Goal: Information Seeking & Learning: Learn about a topic

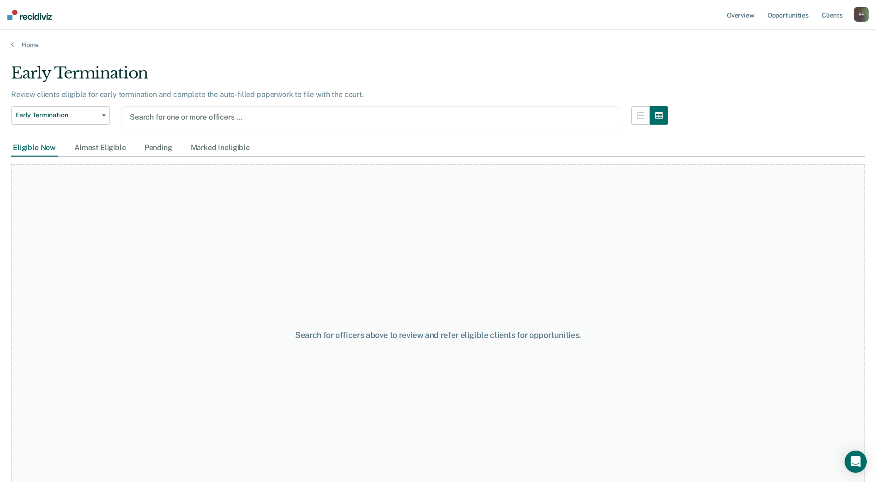
click at [864, 12] on div "E E" at bounding box center [860, 14] width 15 height 15
click at [815, 71] on link "Go to Operations" at bounding box center [821, 72] width 78 height 8
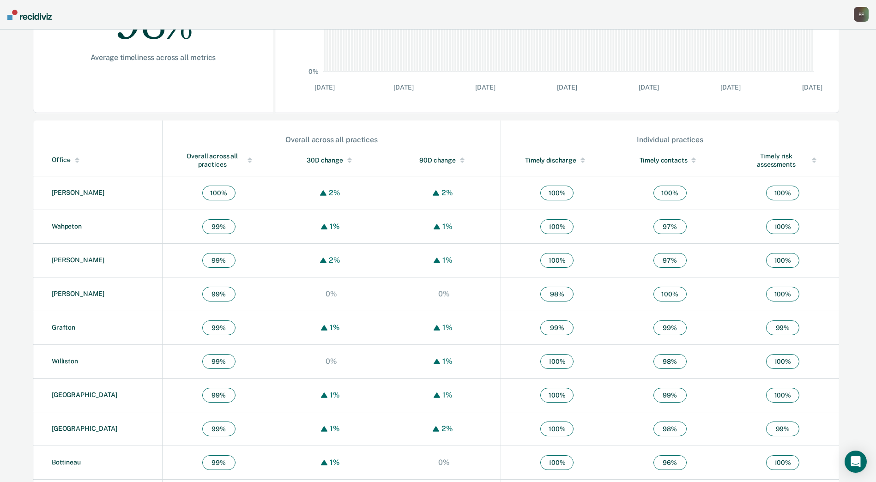
scroll to position [231, 0]
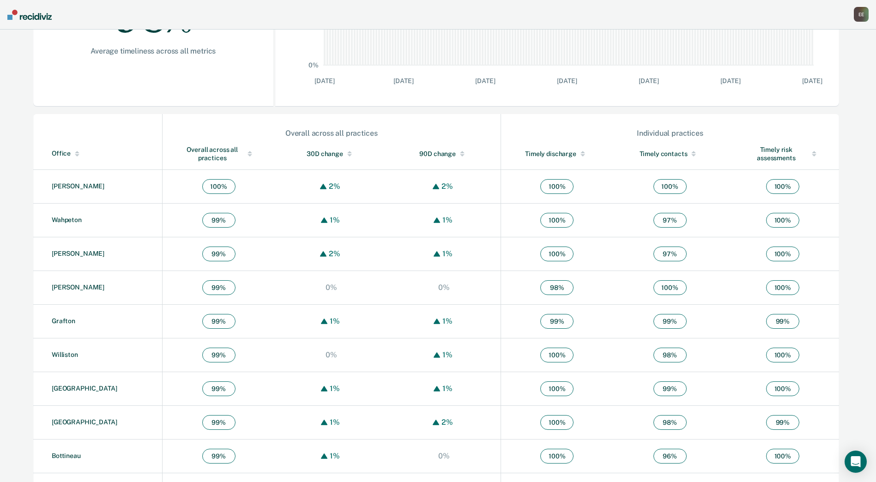
click at [64, 150] on div "Office" at bounding box center [105, 154] width 107 height 8
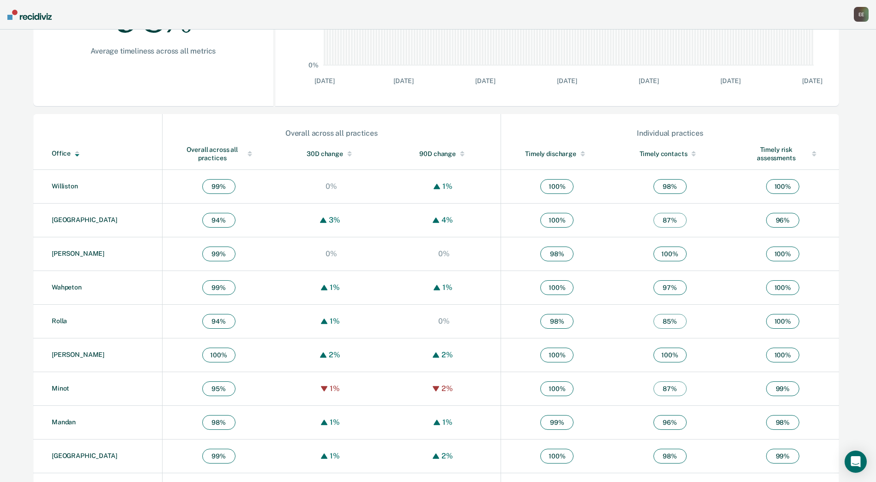
click at [68, 152] on div "Office" at bounding box center [105, 154] width 107 height 8
click at [76, 421] on link "Grand Forks" at bounding box center [70, 421] width 36 height 7
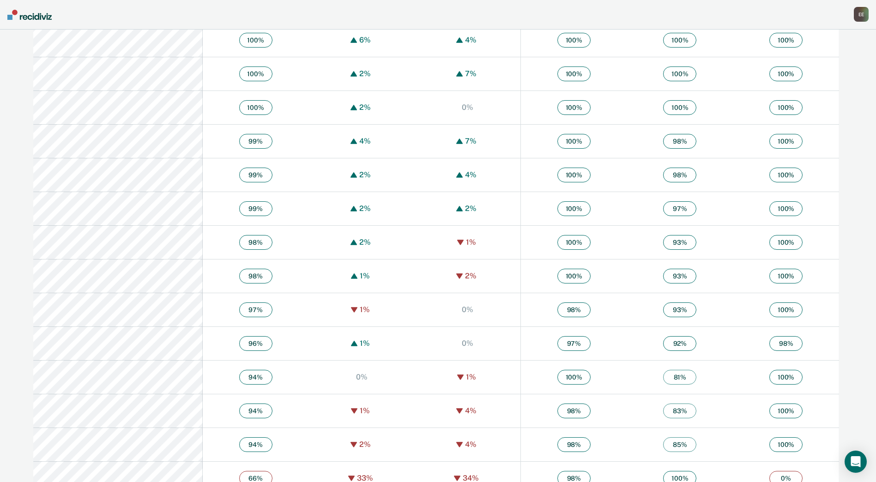
scroll to position [432, 0]
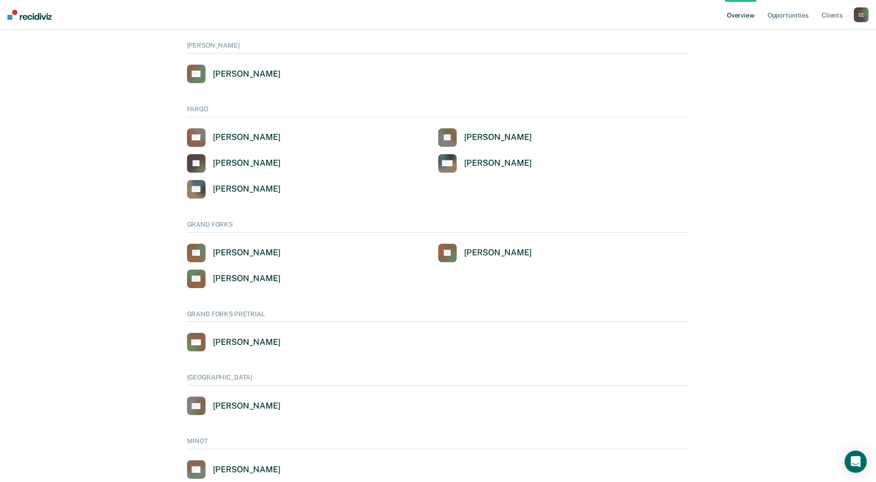
scroll to position [277, 0]
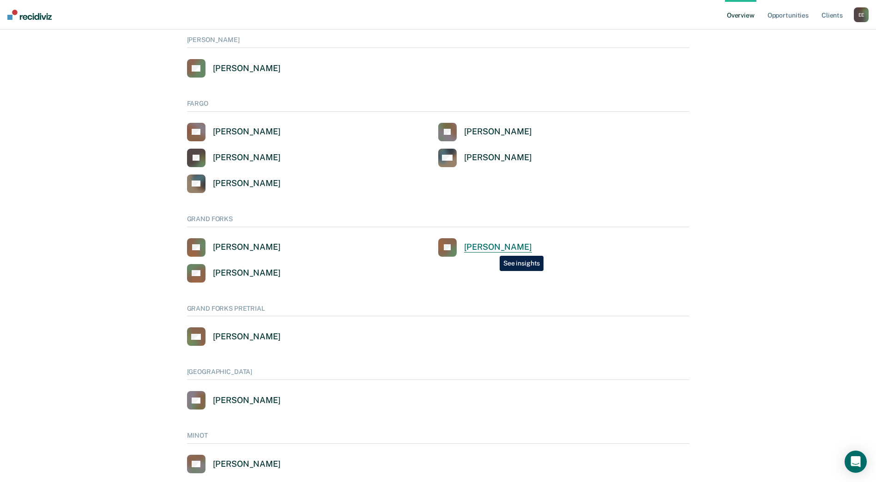
click at [493, 249] on div "John Knutson" at bounding box center [498, 247] width 68 height 11
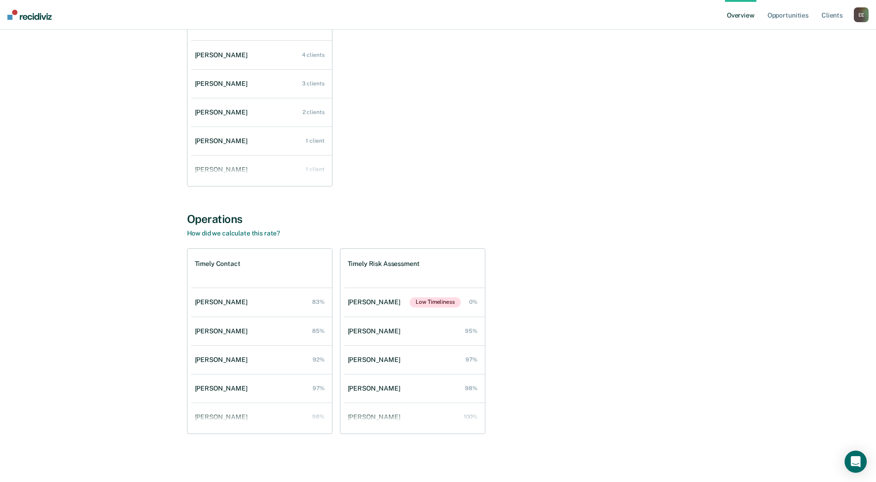
click at [486, 308] on div "Timely Contact John Knutson 83% Delicia Glaze 85% Tammy Vanyo 92% Chad Johnson …" at bounding box center [438, 341] width 502 height 186
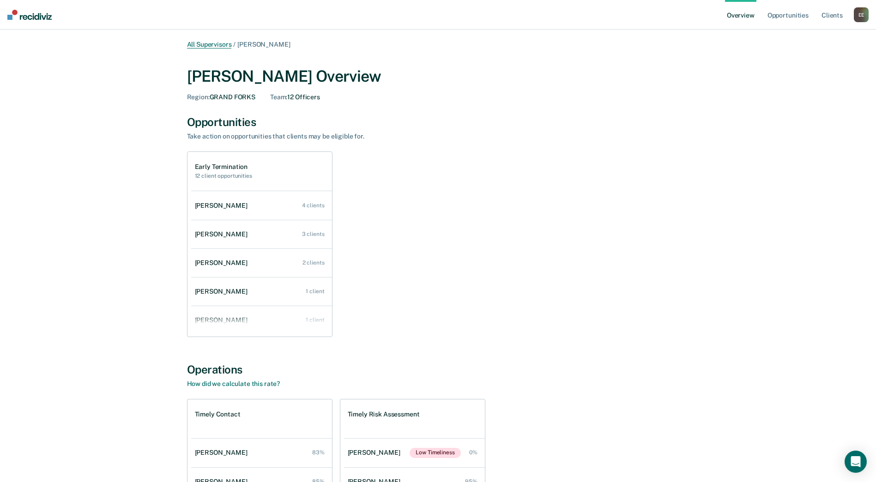
click at [217, 42] on link "All Supervisors" at bounding box center [209, 45] width 45 height 8
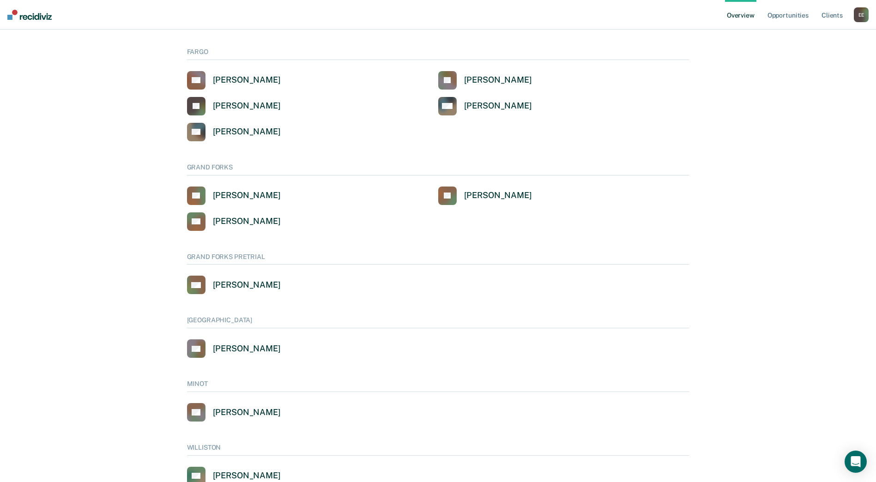
scroll to position [415, 0]
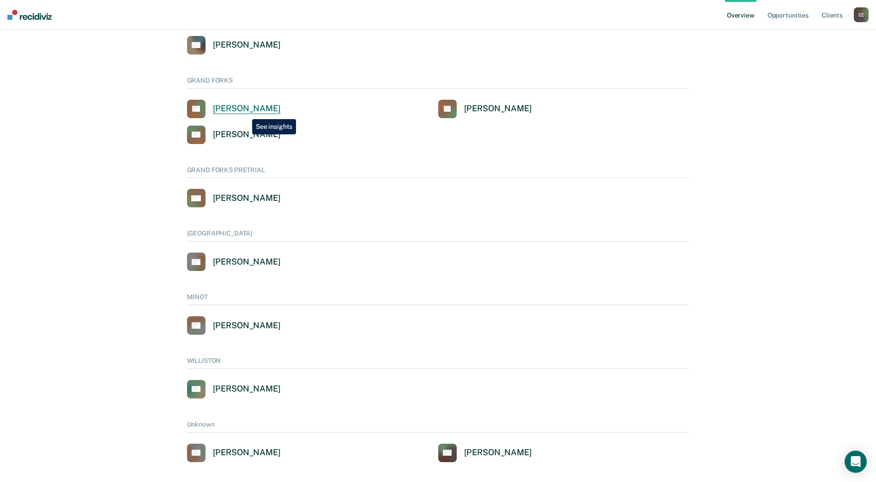
click at [245, 112] on div "Christin Thelen" at bounding box center [247, 108] width 68 height 11
